Goal: Task Accomplishment & Management: Use online tool/utility

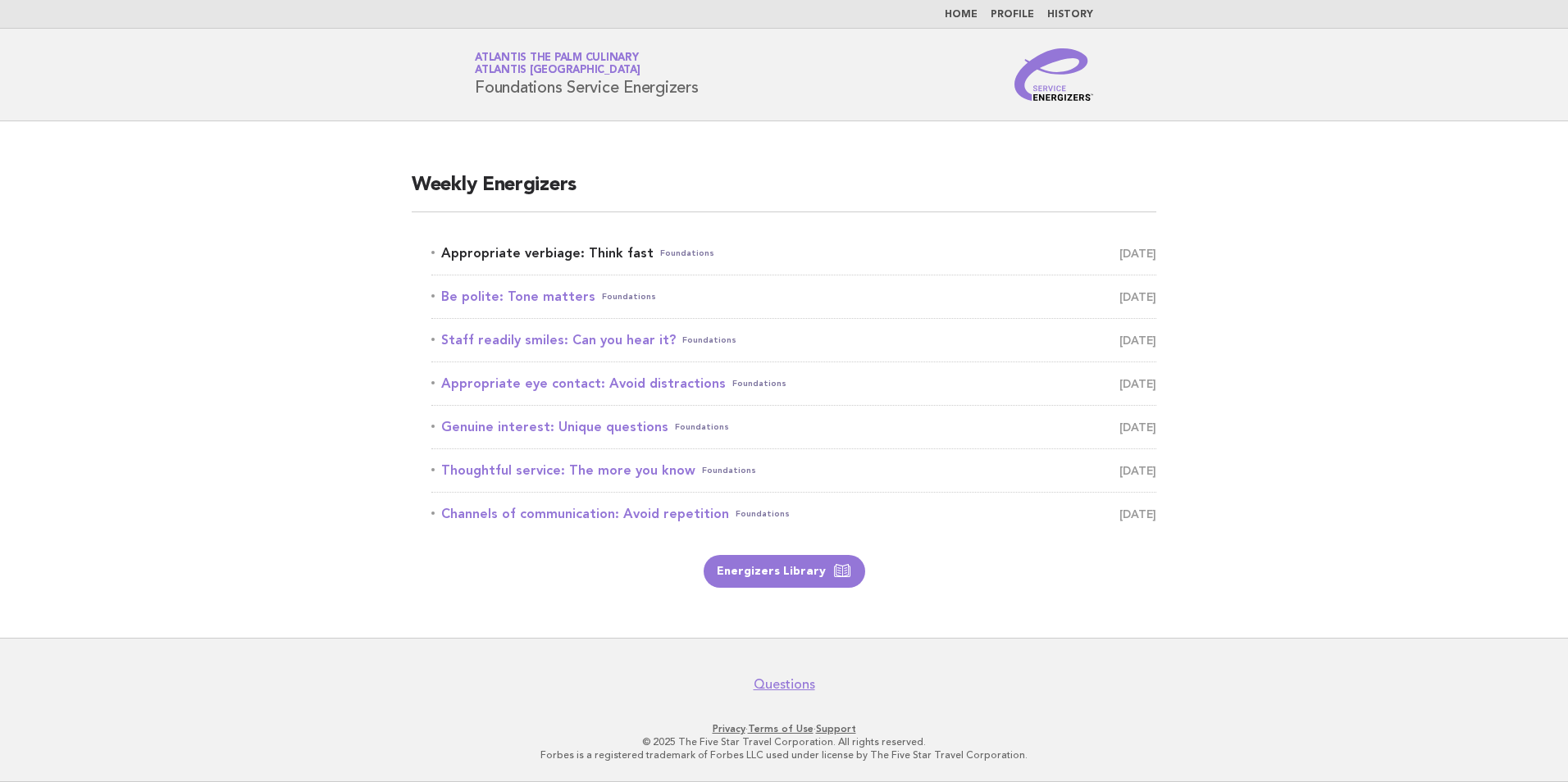
click at [1069, 245] on link "Appropriate verbiage: Think fast Foundations September 19" at bounding box center [793, 253] width 725 height 23
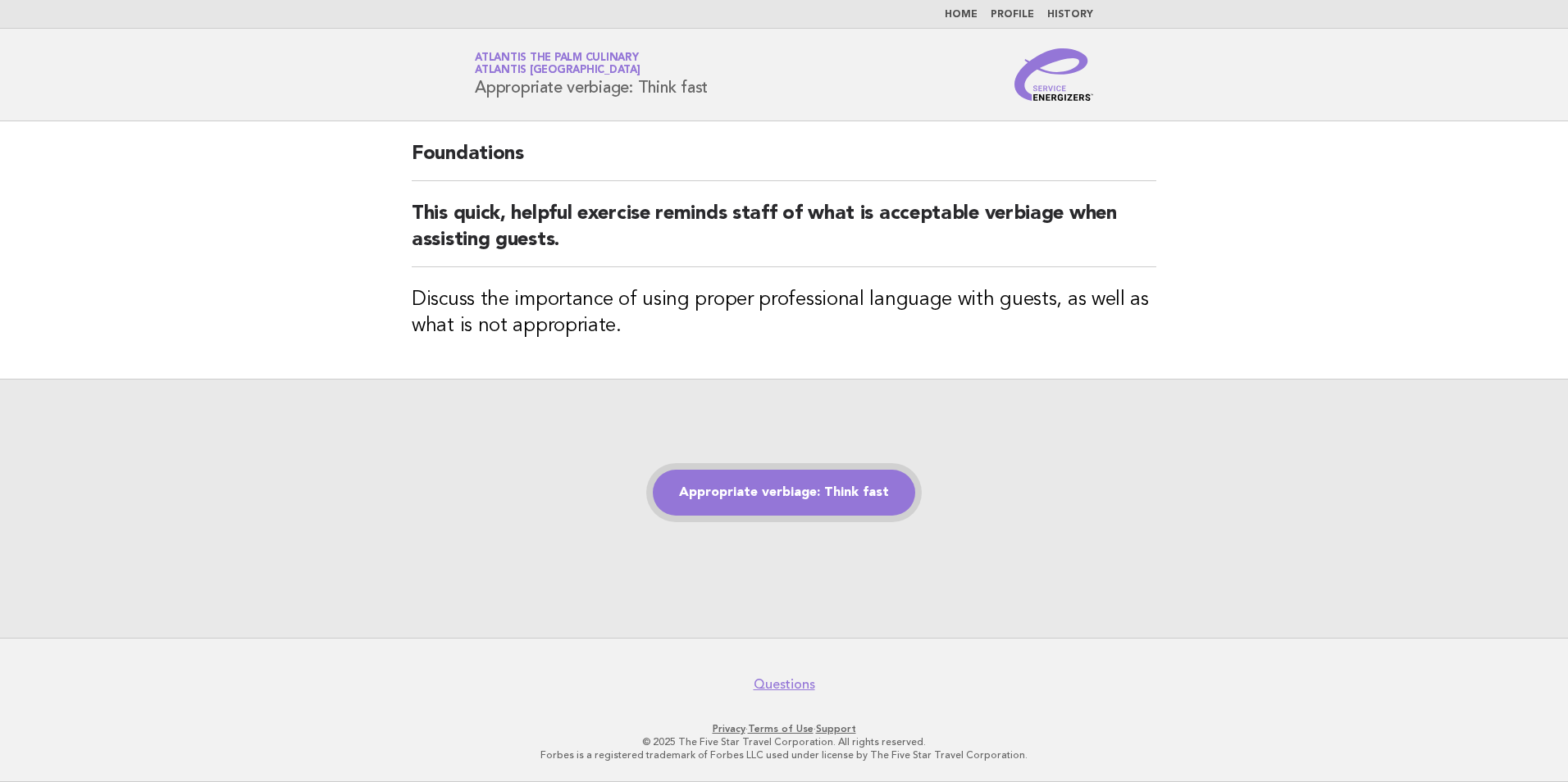
click at [766, 501] on link "Appropriate verbiage: Think fast" at bounding box center [784, 492] width 262 height 46
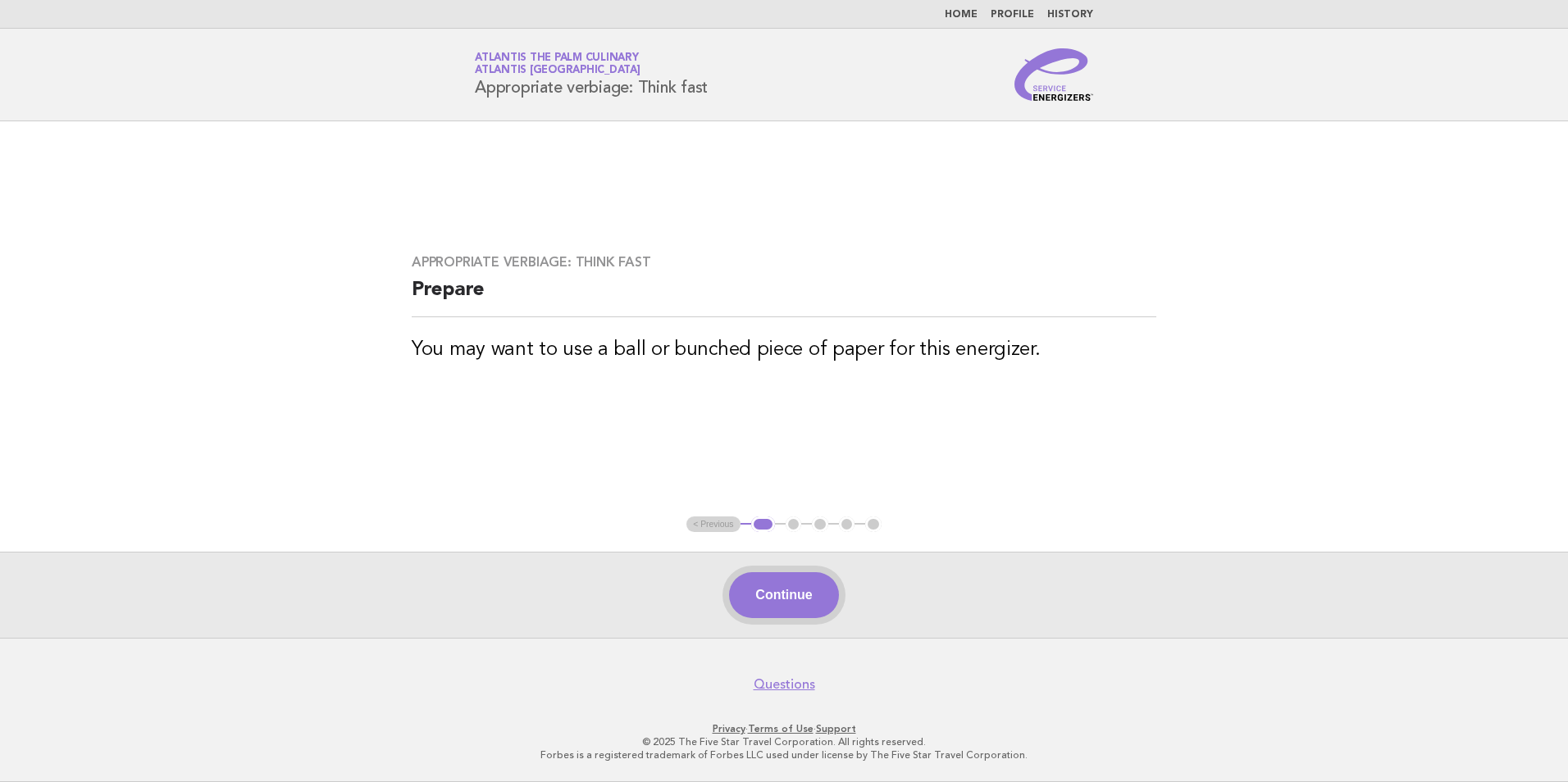
click at [806, 598] on button "Continue" at bounding box center [784, 595] width 109 height 46
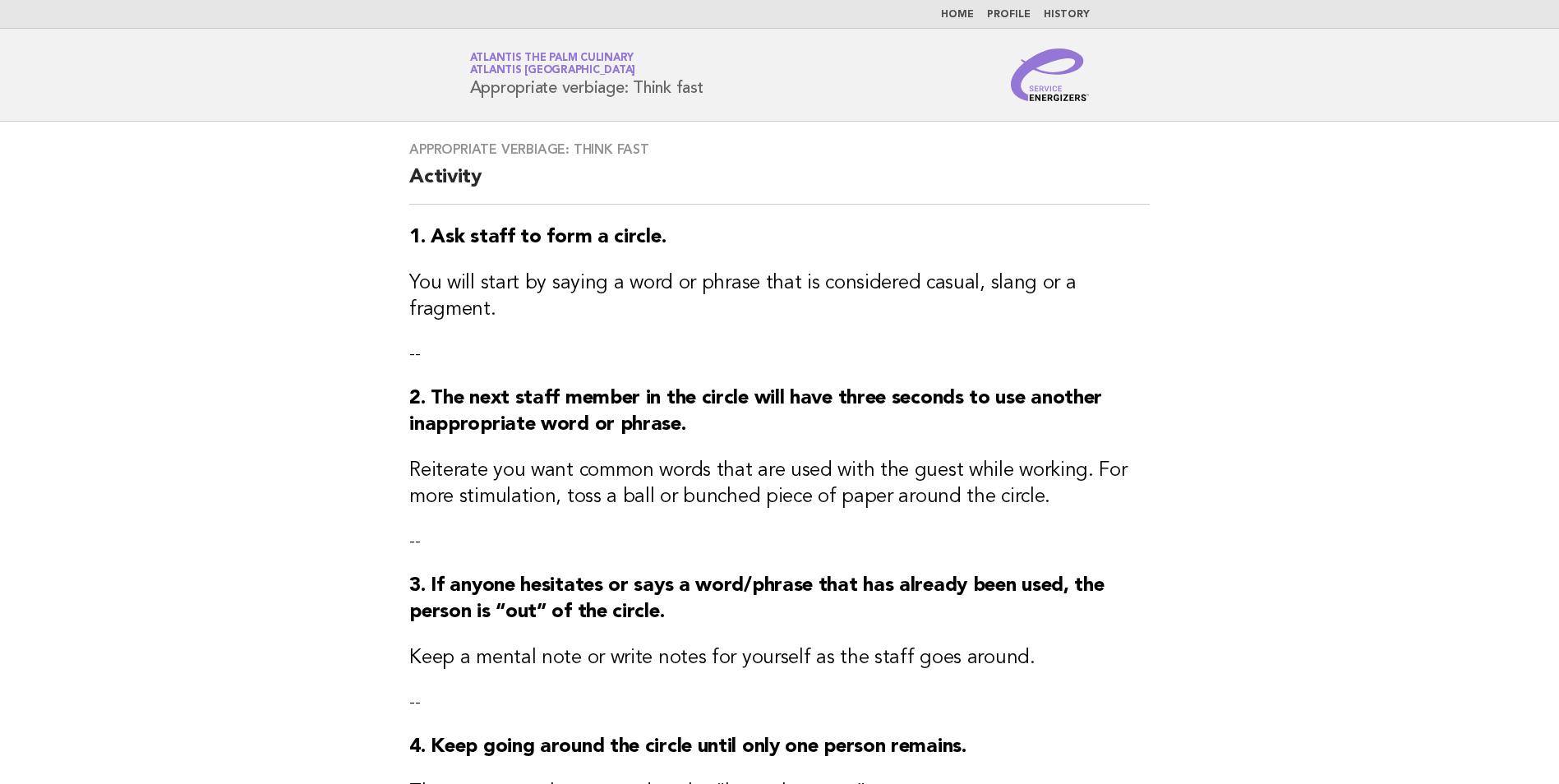
scroll to position [83, 0]
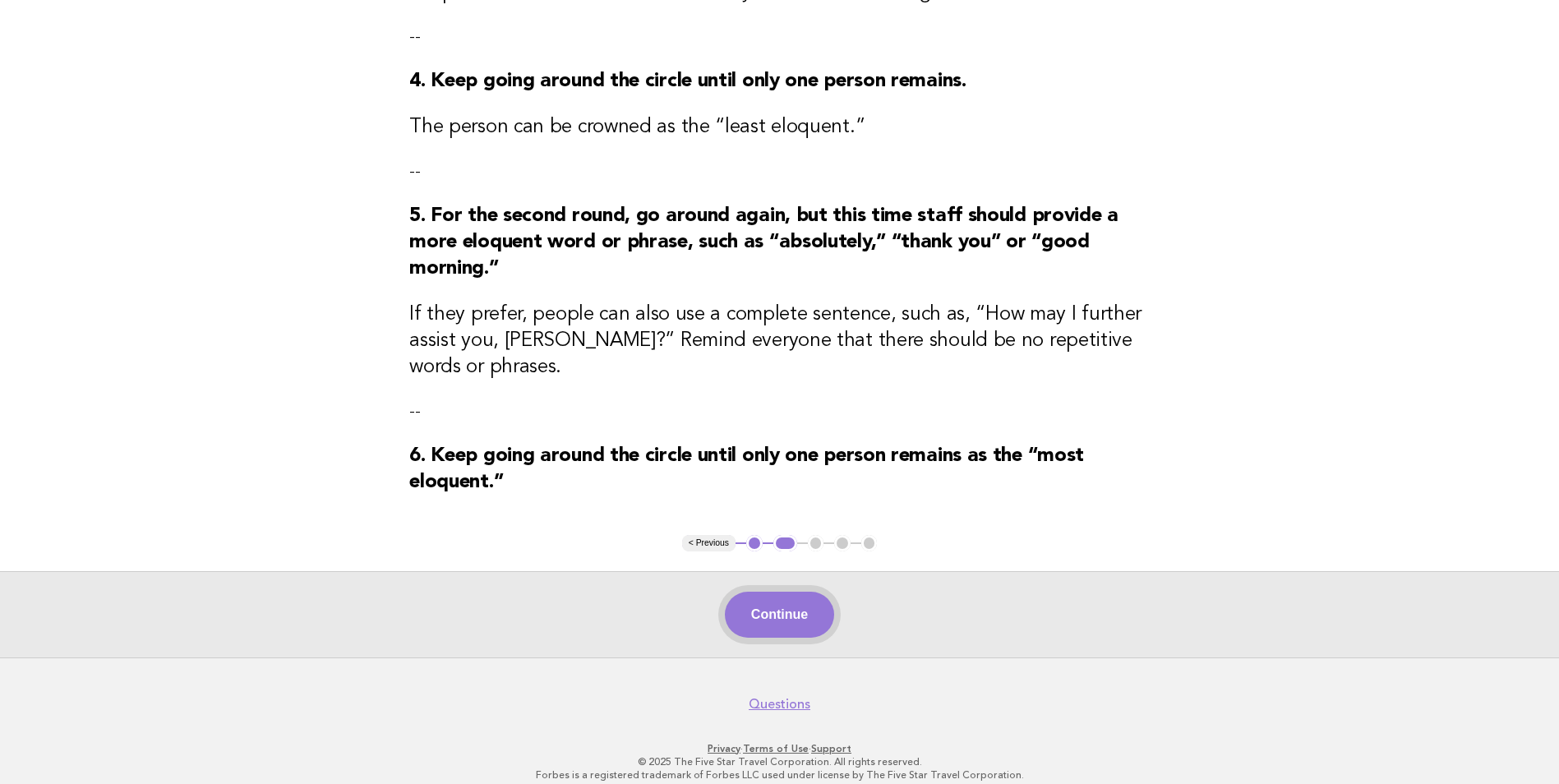
click at [764, 598] on button "Continue" at bounding box center [780, 615] width 109 height 46
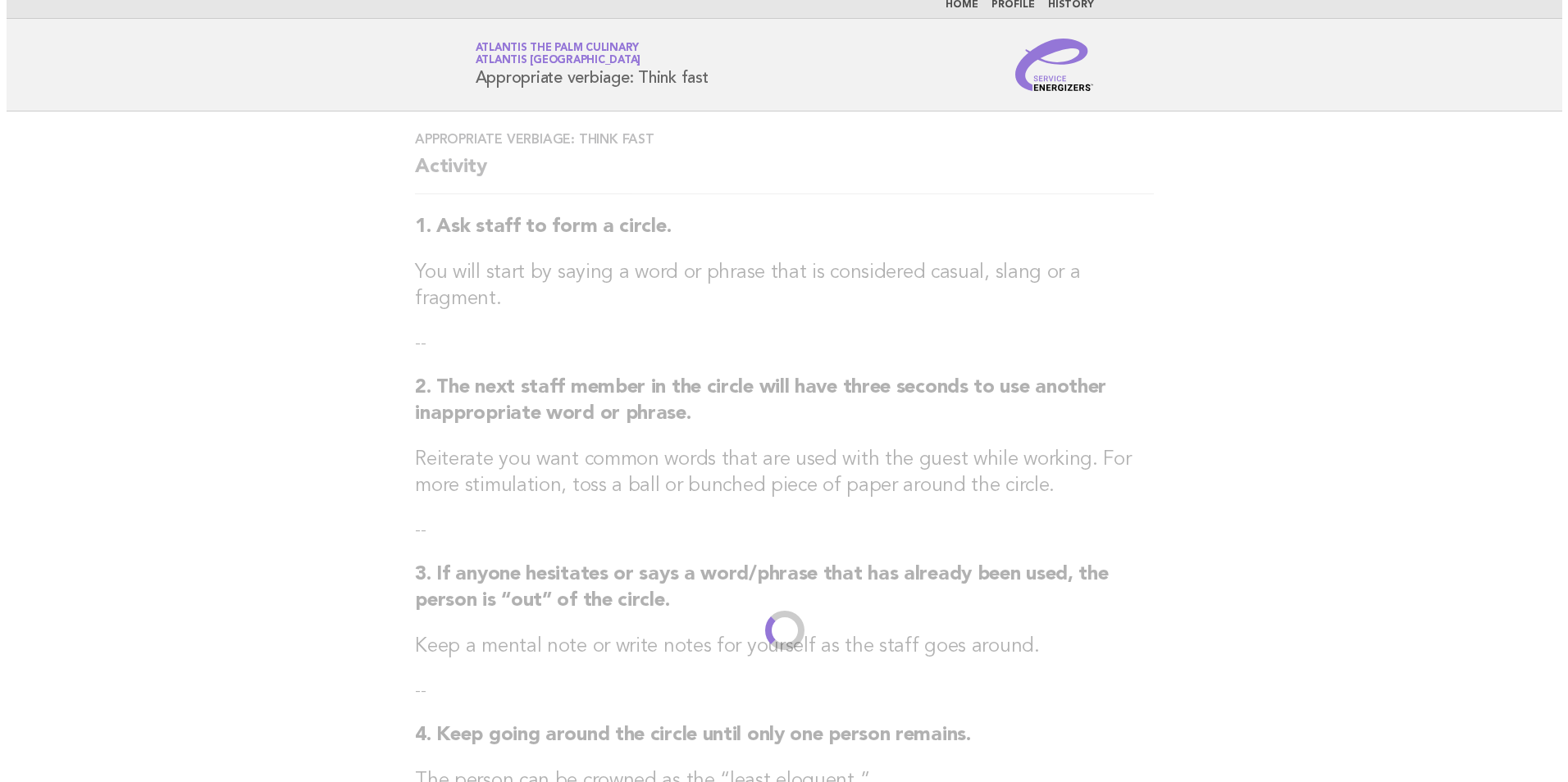
scroll to position [0, 0]
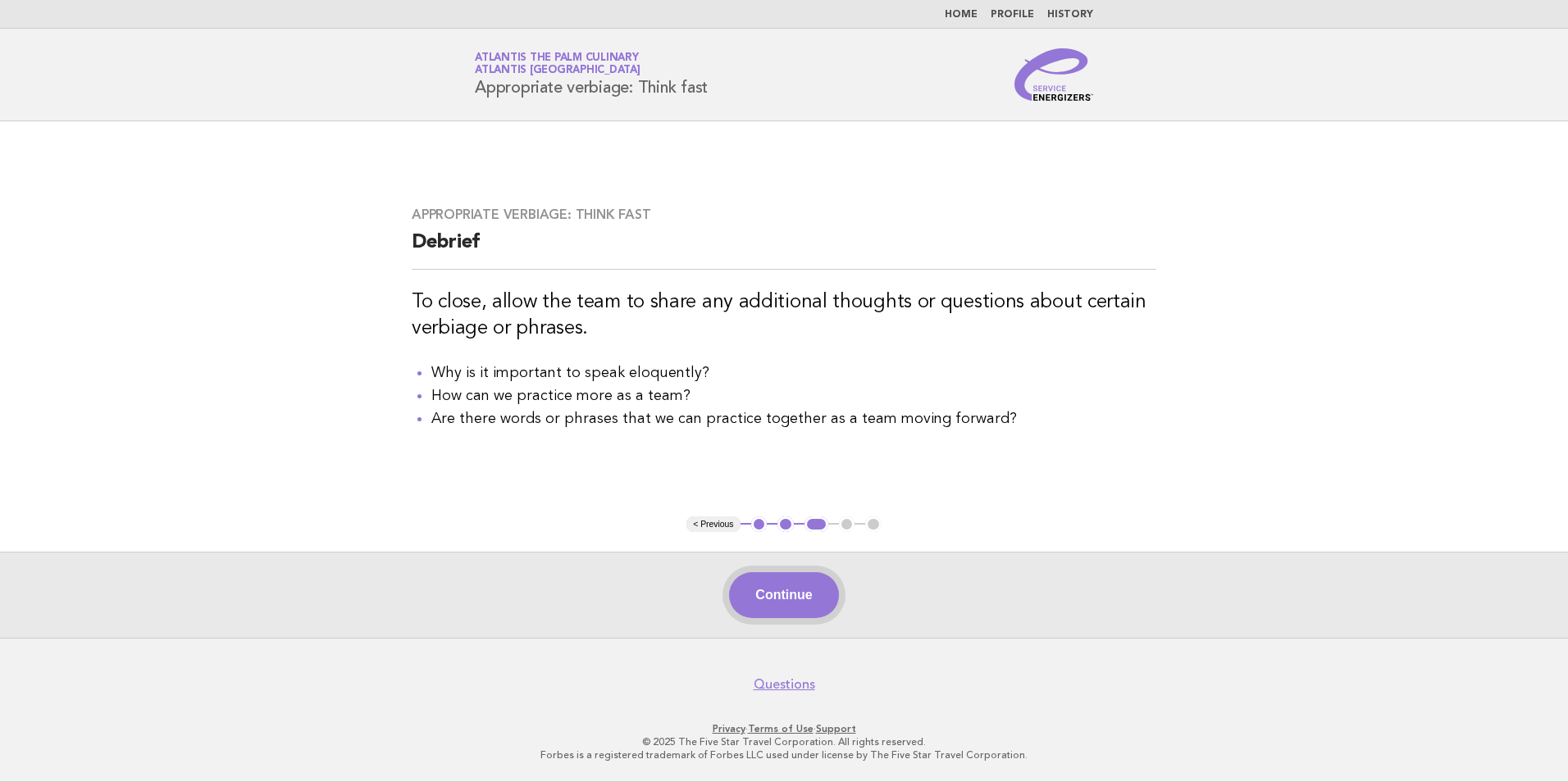
click at [804, 594] on button "Continue" at bounding box center [784, 595] width 109 height 46
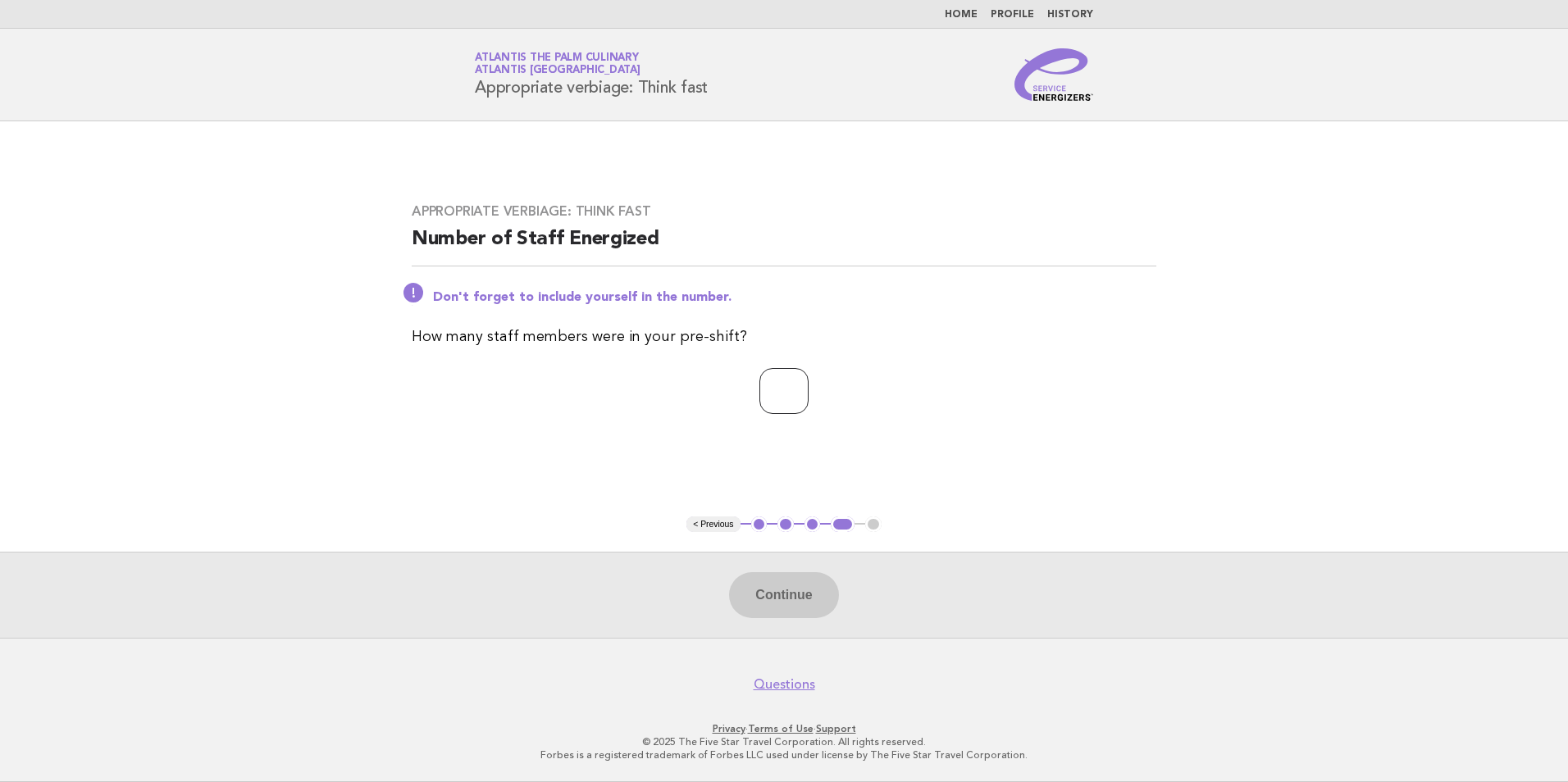
click at [800, 407] on input "number" at bounding box center [784, 391] width 50 height 46
type input "**"
click at [786, 585] on button "Continue" at bounding box center [784, 595] width 109 height 46
